Goal: Book appointment/travel/reservation

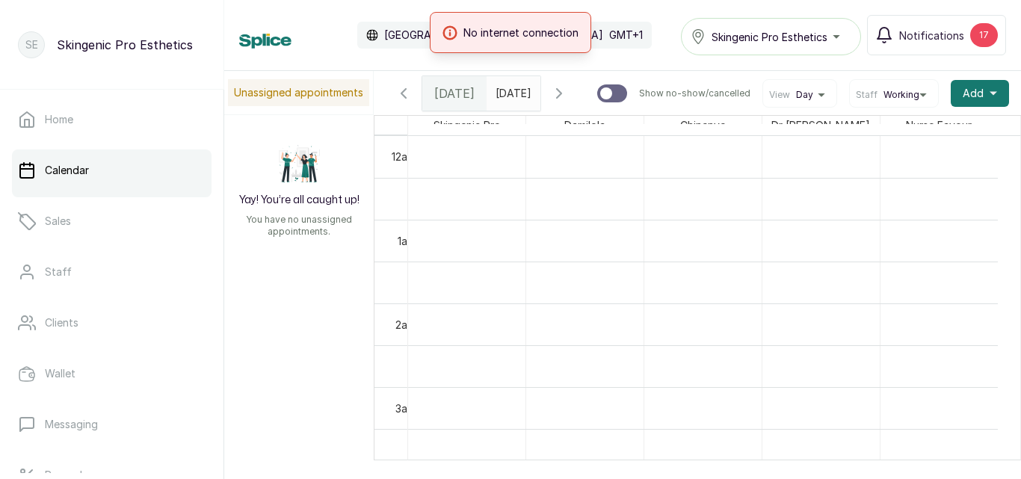
scroll to position [1057, 0]
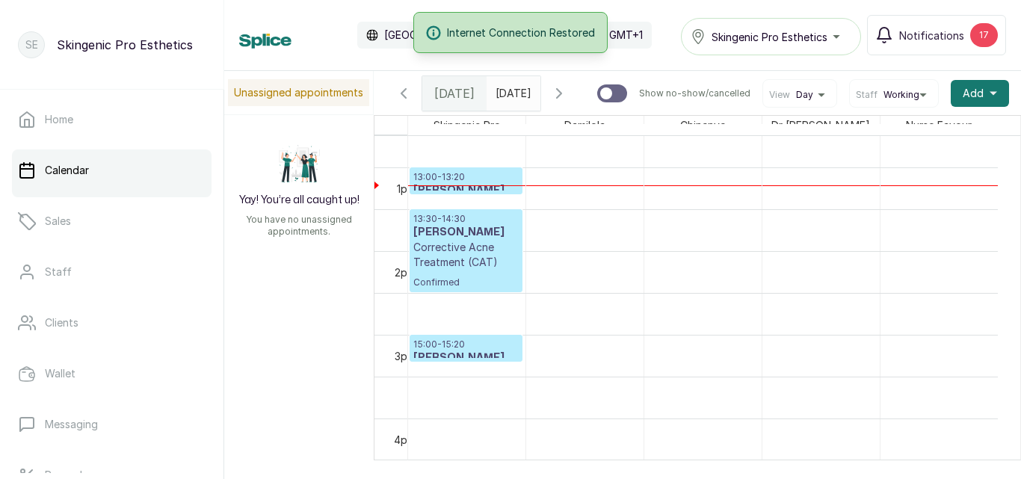
click at [568, 92] on icon "button" at bounding box center [559, 93] width 18 height 18
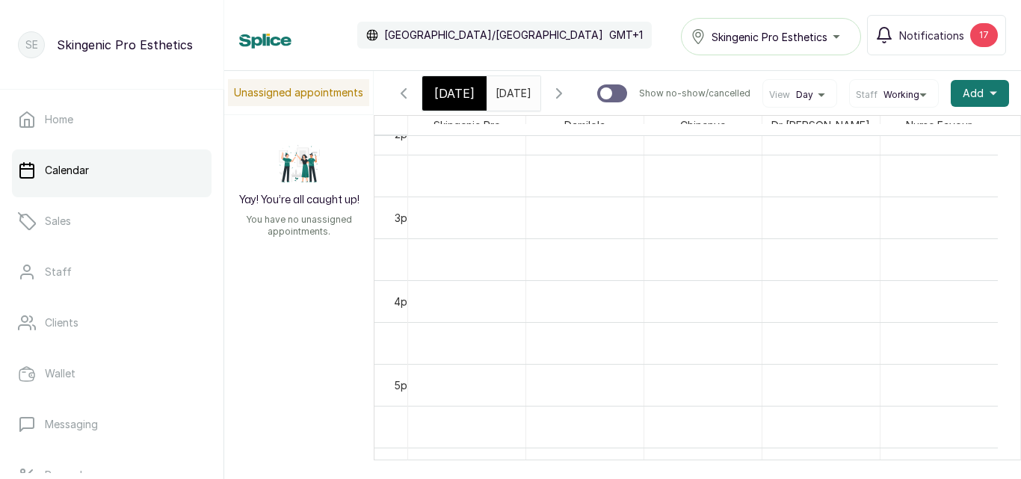
scroll to position [0, 0]
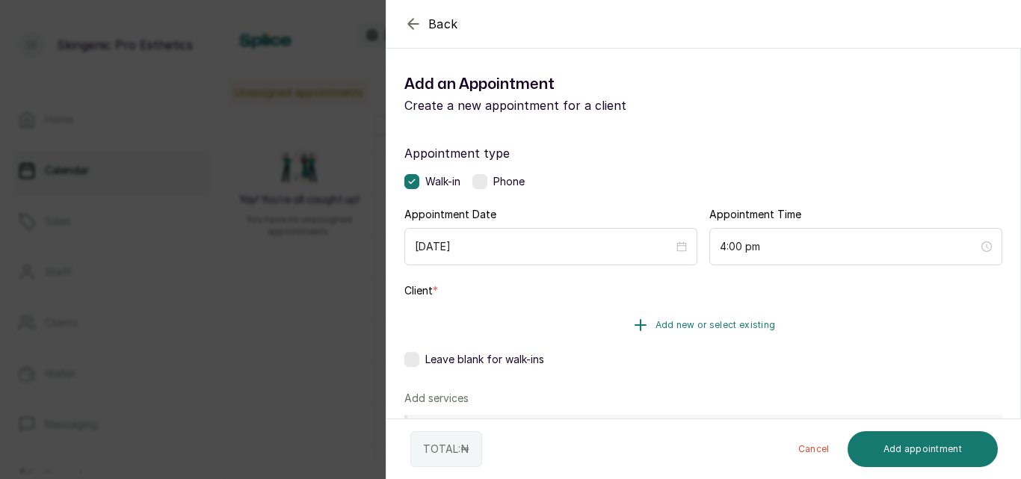
click at [639, 324] on icon "button" at bounding box center [641, 325] width 18 height 18
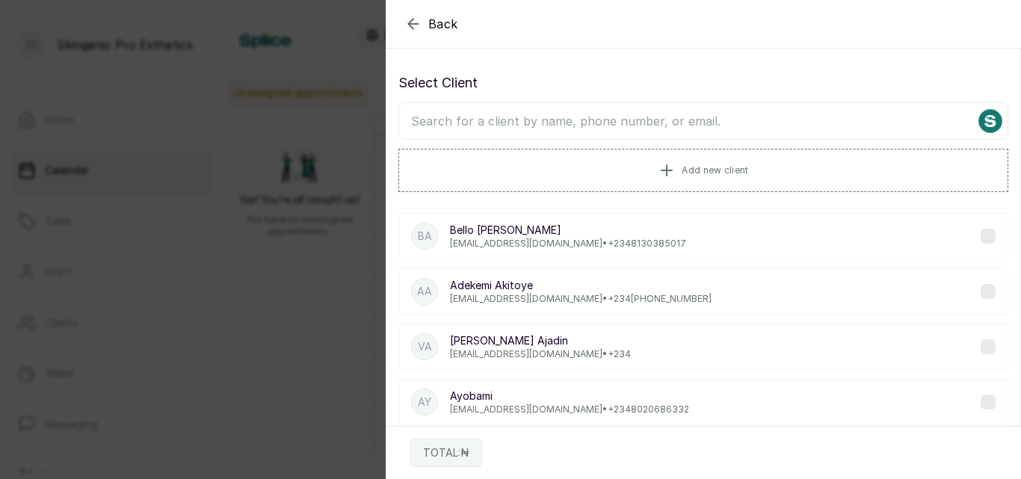
click at [626, 120] on input "text" at bounding box center [703, 120] width 610 height 37
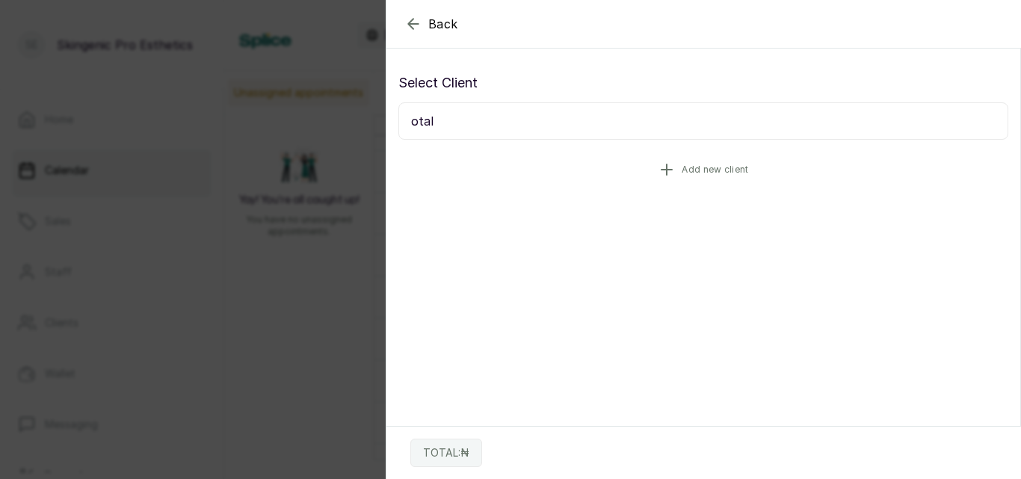
type input "otal"
click at [667, 170] on icon "button" at bounding box center [666, 169] width 10 height 10
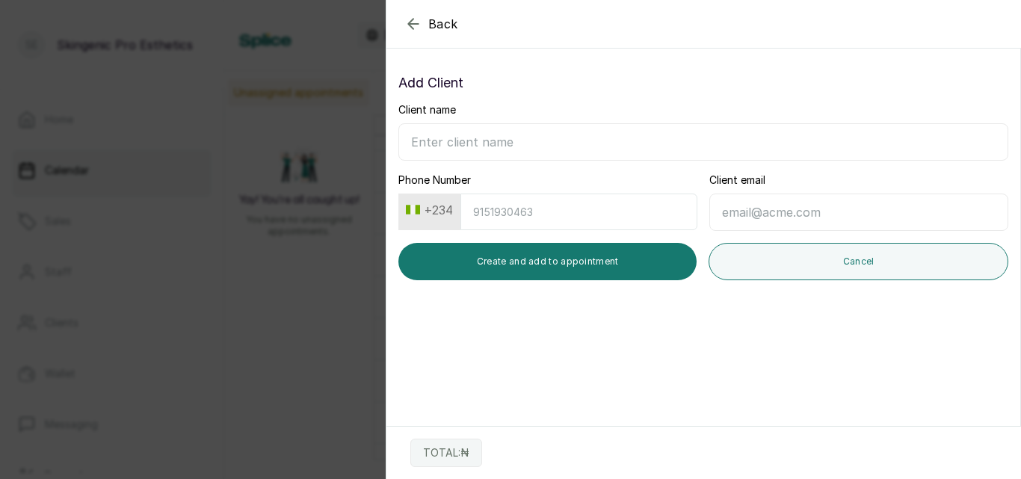
click at [472, 147] on input "Client name" at bounding box center [703, 141] width 610 height 37
type input "Isioma Otali"
click at [487, 214] on input "Phone Number" at bounding box center [578, 212] width 237 height 37
type input "8"
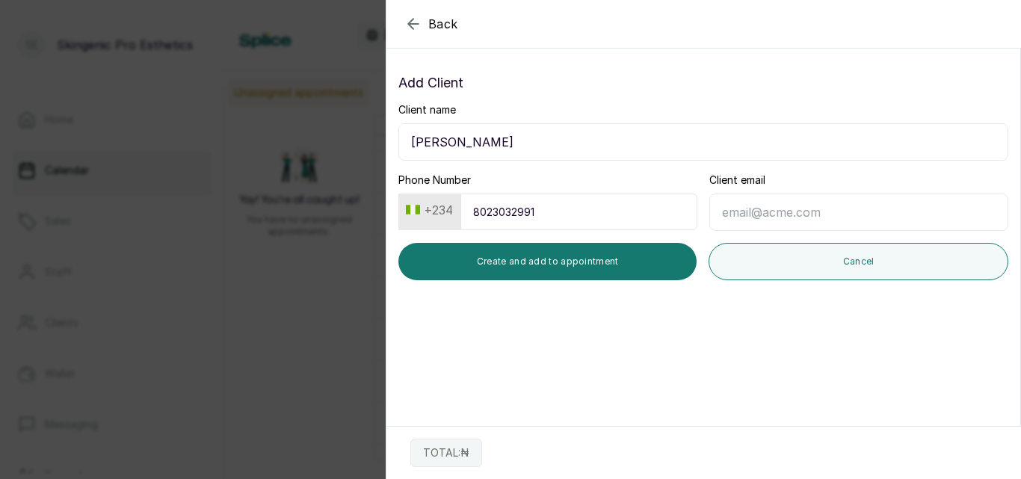
type input "8023032991"
click at [727, 213] on input "Client email" at bounding box center [858, 212] width 299 height 37
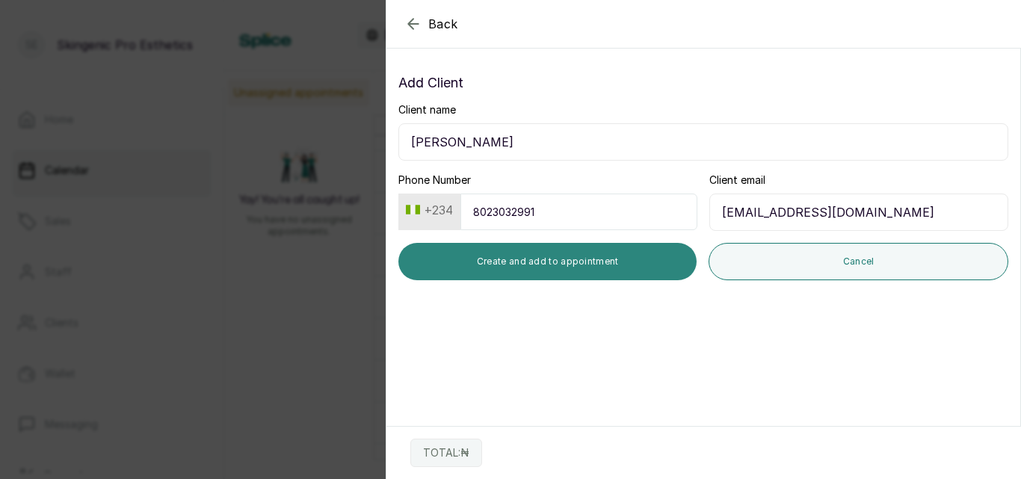
type input "isiomamilky@gmail.com"
click at [623, 273] on button "Create and add to appointment" at bounding box center [547, 261] width 298 height 37
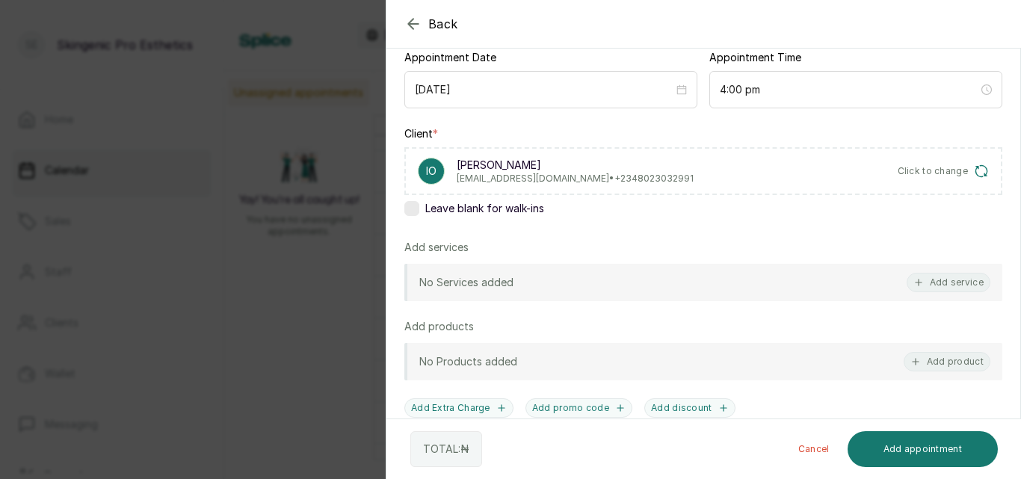
scroll to position [159, 0]
click at [945, 277] on button "Add service" at bounding box center [949, 280] width 84 height 19
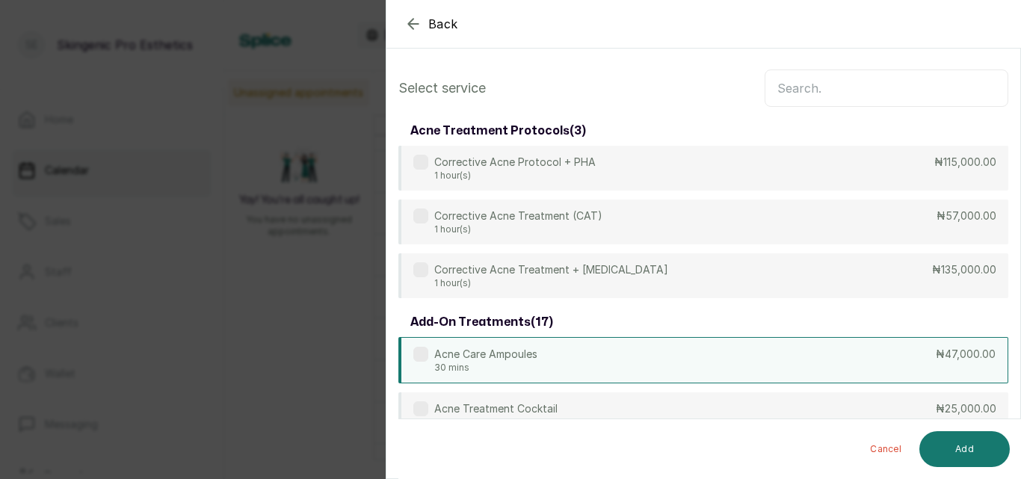
scroll to position [0, 0]
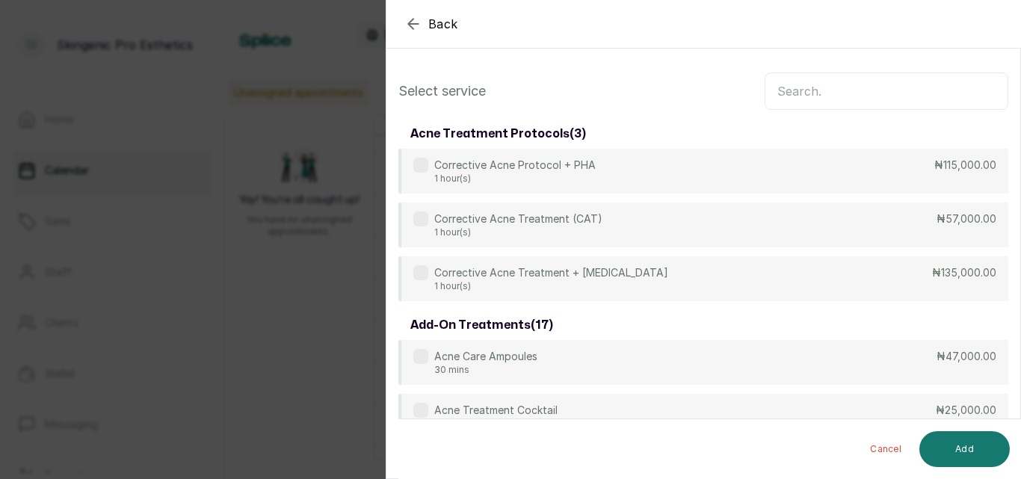
click at [831, 97] on input "text" at bounding box center [887, 90] width 244 height 37
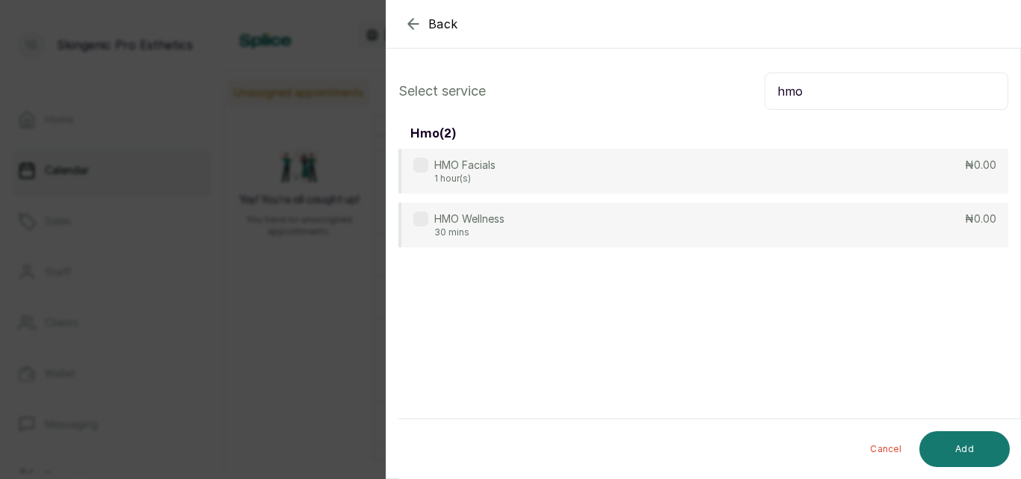
type input "hmo"
click at [758, 198] on div "HMO Facials 1 hour(s) ₦0.00 HMO Wellness 30 mins ₦0.00" at bounding box center [703, 198] width 610 height 99
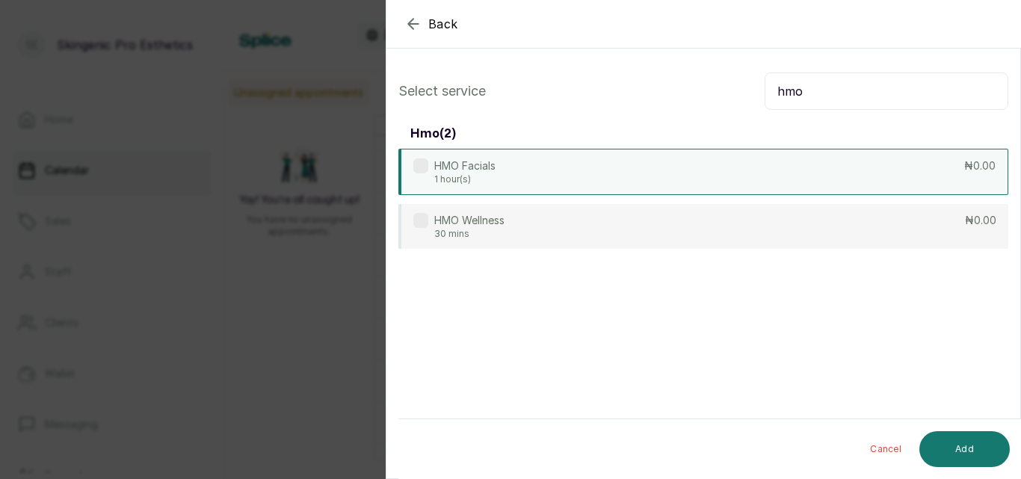
click at [762, 164] on div "HMO Facials 1 hour(s) ₦0.00" at bounding box center [703, 172] width 610 height 46
click at [957, 439] on button "Add" at bounding box center [964, 449] width 90 height 36
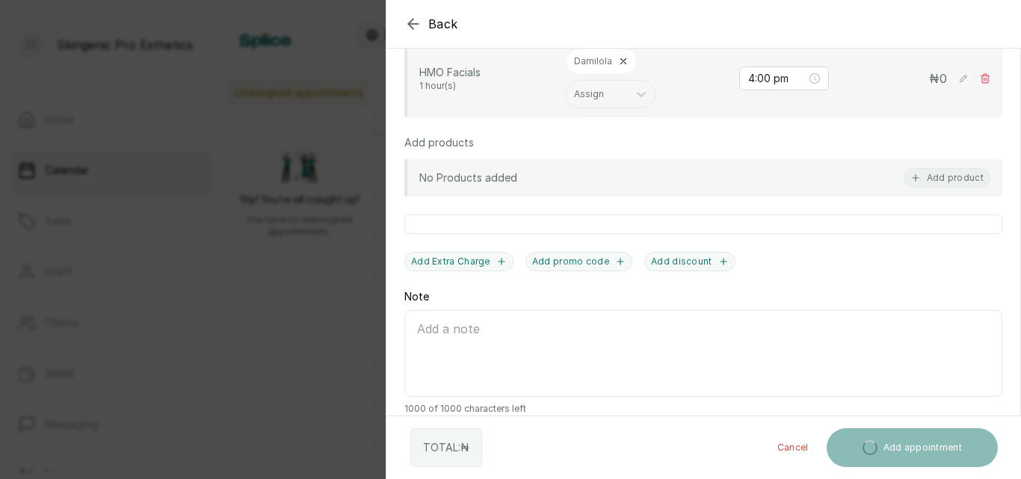
scroll to position [388, 0]
click at [784, 359] on textarea "Note" at bounding box center [703, 351] width 598 height 87
type textarea "H"
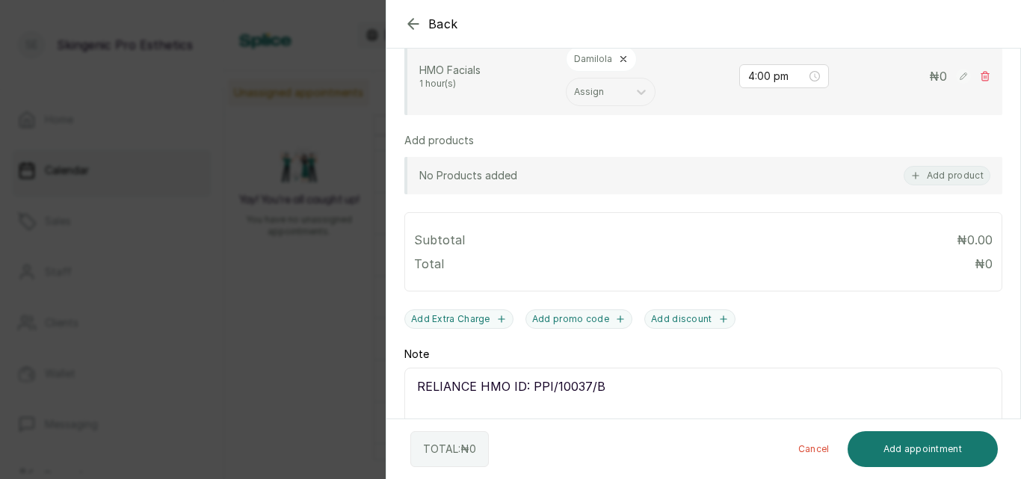
type textarea "RELIANCE HMO ID: PPI/10037/B"
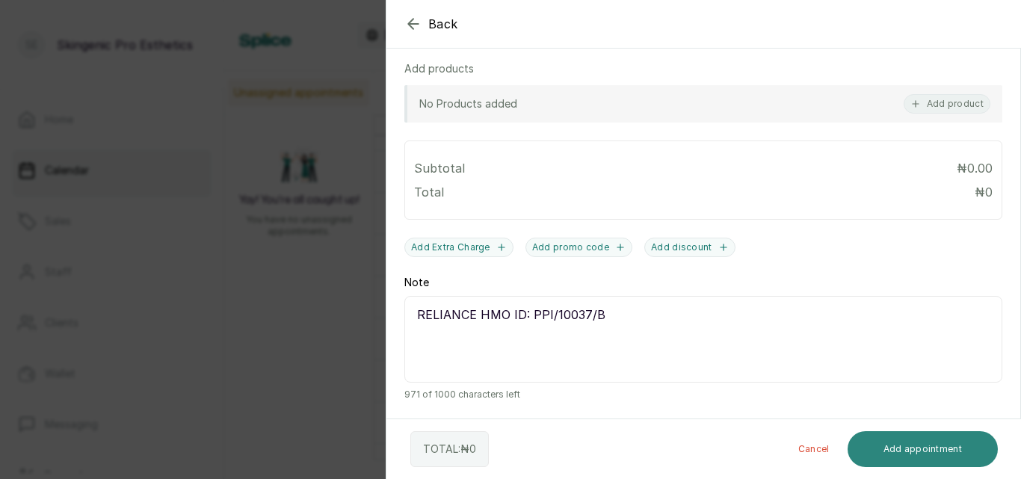
click at [919, 453] on button "Add appointment" at bounding box center [923, 449] width 151 height 36
click at [922, 448] on button "Add appointment" at bounding box center [923, 449] width 151 height 36
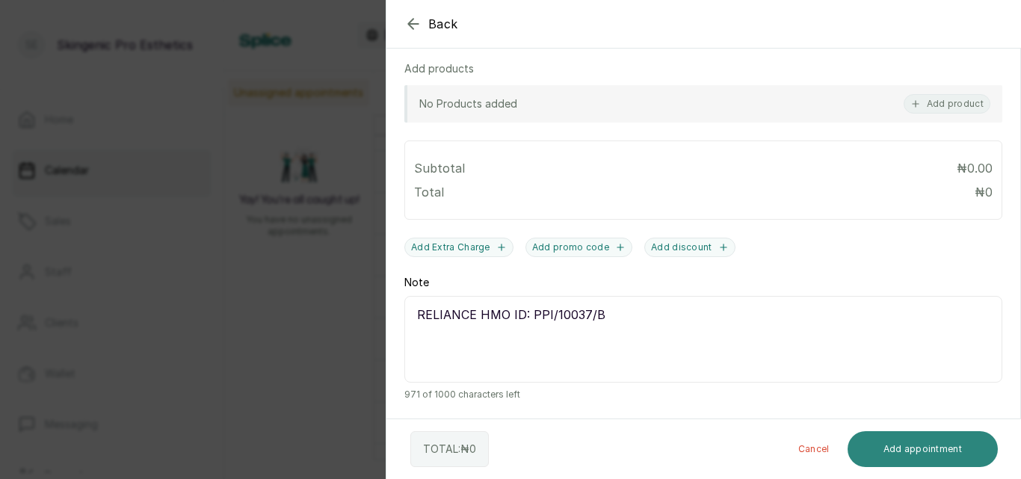
click at [927, 444] on button "Add appointment" at bounding box center [923, 449] width 151 height 36
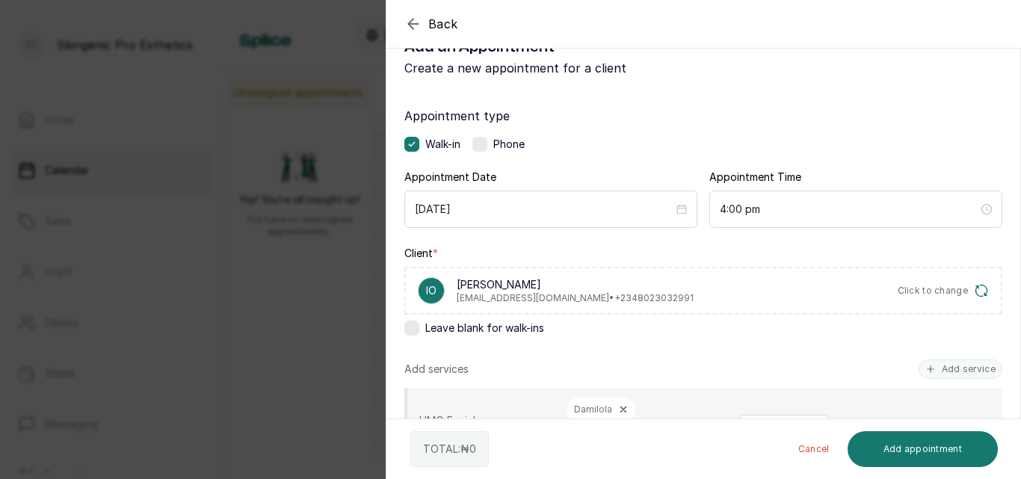
scroll to position [33, 0]
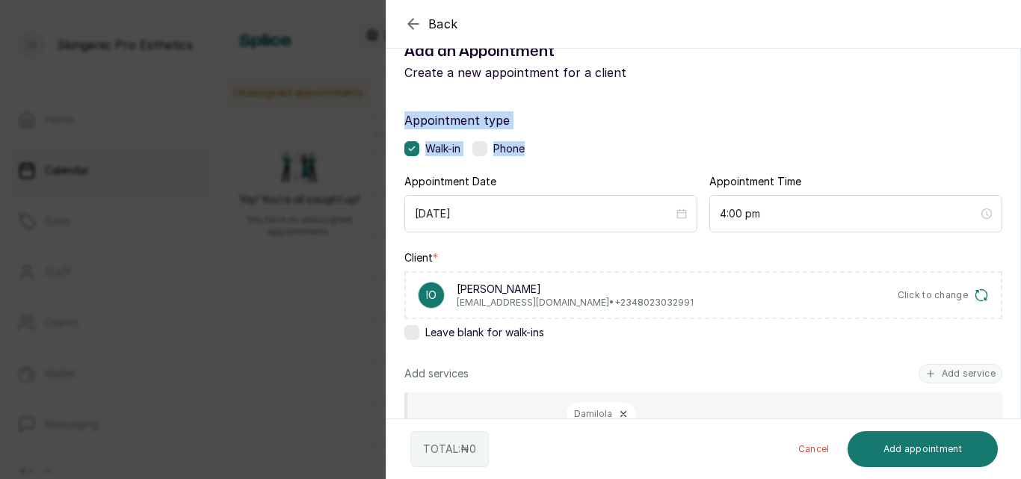
drag, startPoint x: 1020, startPoint y: 152, endPoint x: 1020, endPoint y: 84, distance: 68.0
click at [1020, 84] on section "Back Add Appointment Add an Appointment Create a new appointment for a client A…" at bounding box center [703, 239] width 635 height 479
click at [937, 119] on label "Appointment type" at bounding box center [703, 120] width 598 height 18
click at [486, 149] on label at bounding box center [479, 148] width 15 height 15
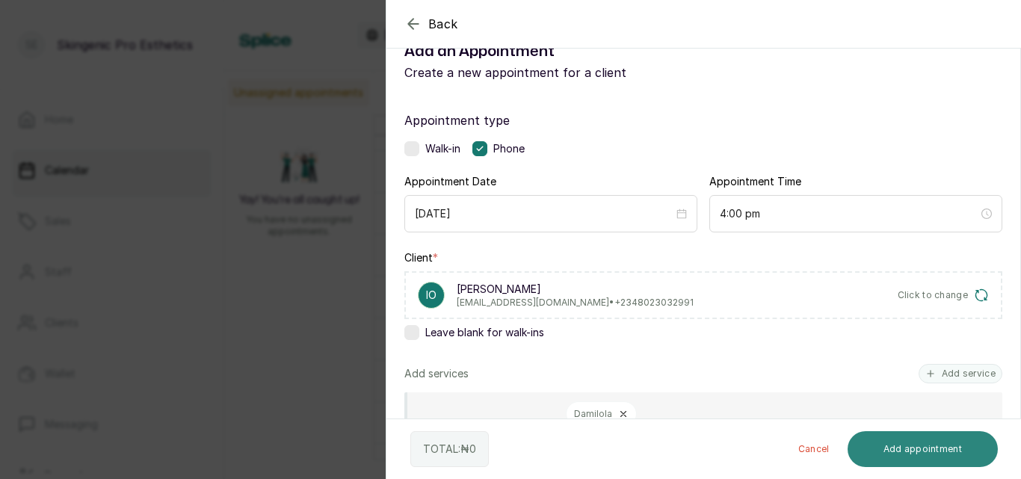
click at [913, 438] on button "Add appointment" at bounding box center [923, 449] width 151 height 36
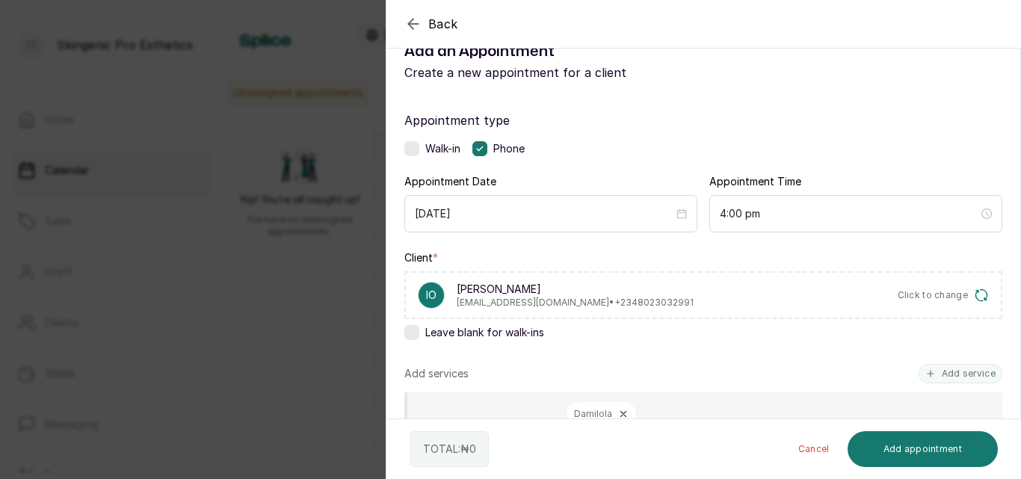
click at [412, 22] on icon "button" at bounding box center [413, 24] width 18 height 18
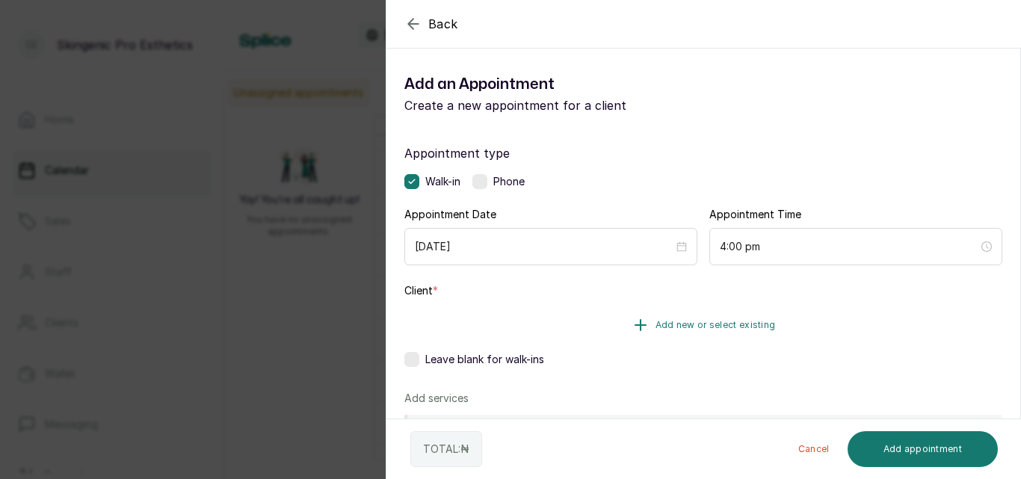
click at [646, 321] on button "Add new or select existing" at bounding box center [703, 325] width 598 height 42
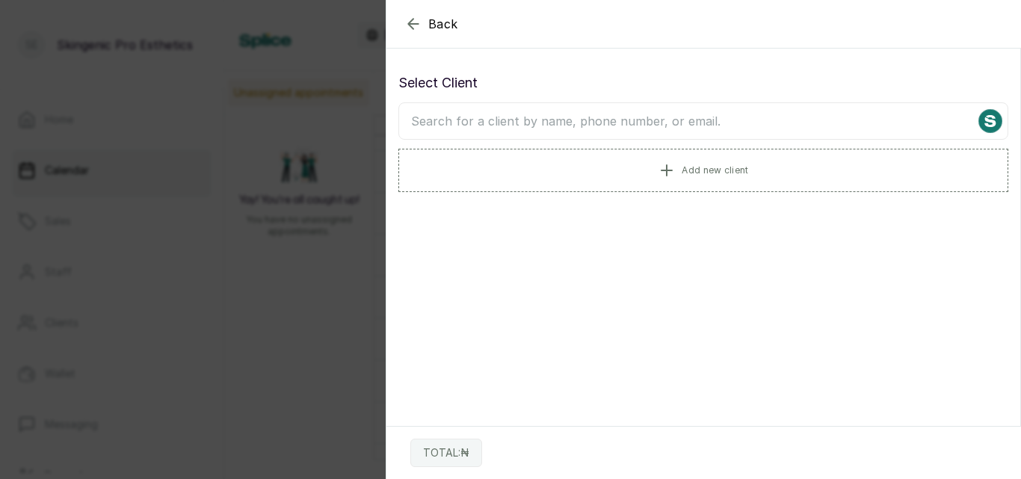
click at [663, 120] on input "text" at bounding box center [703, 120] width 610 height 37
type input "isoma"
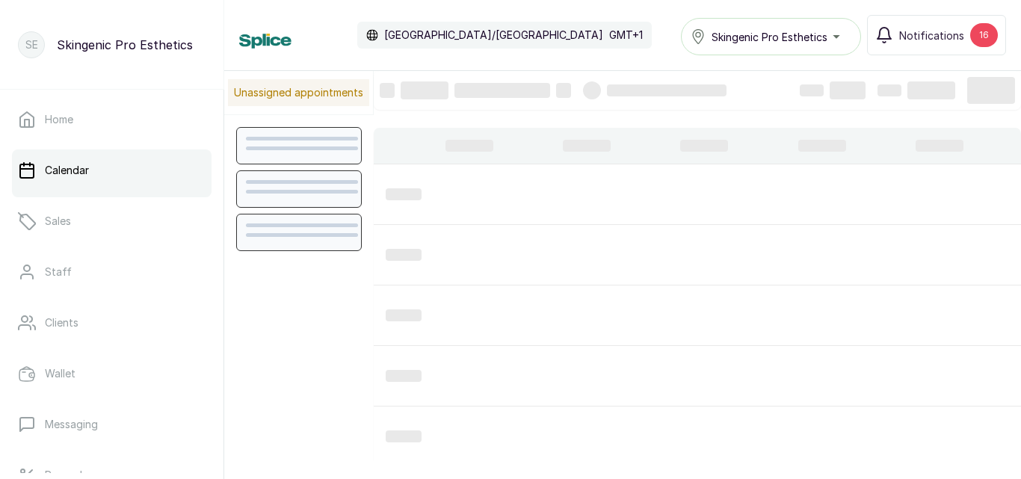
scroll to position [503, 0]
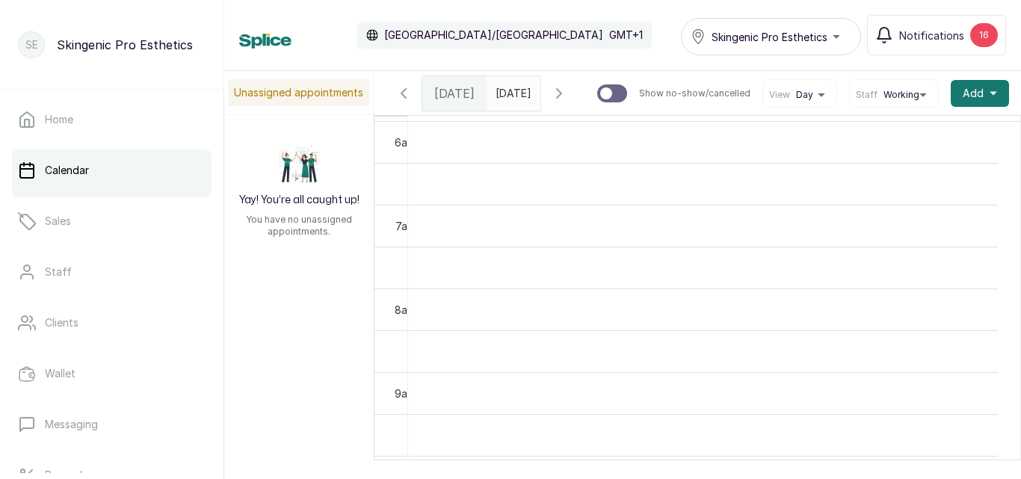
click at [568, 93] on icon "button" at bounding box center [559, 93] width 18 height 18
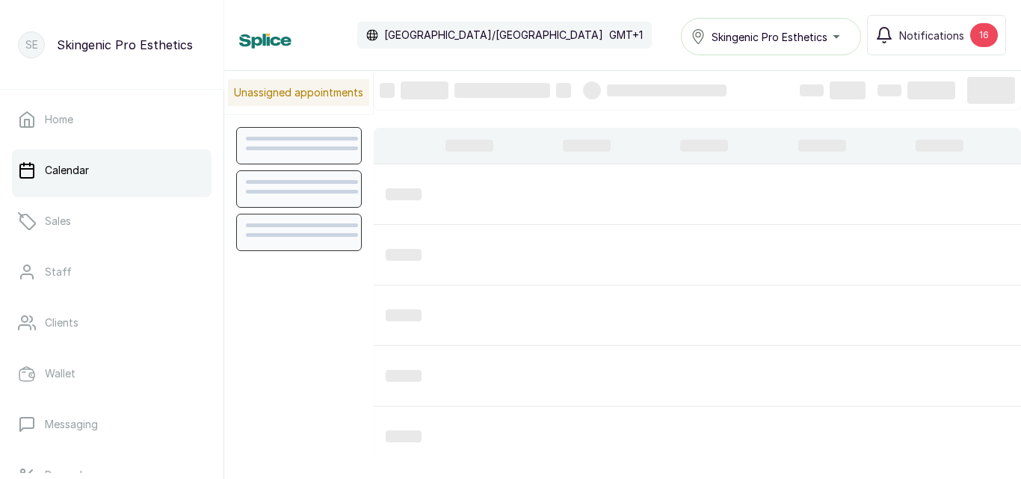
scroll to position [503, 0]
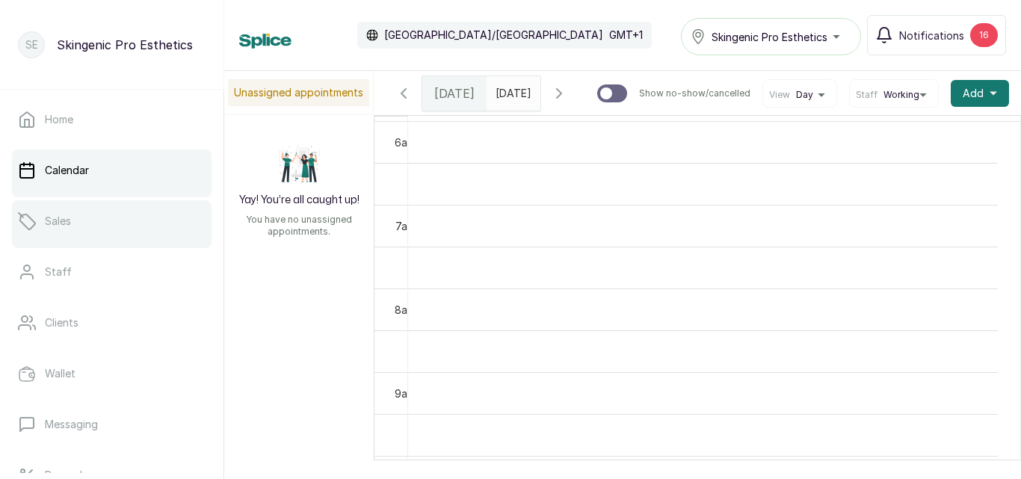
click at [47, 240] on link "Sales" at bounding box center [112, 221] width 200 height 42
